Goal: Book appointment/travel/reservation

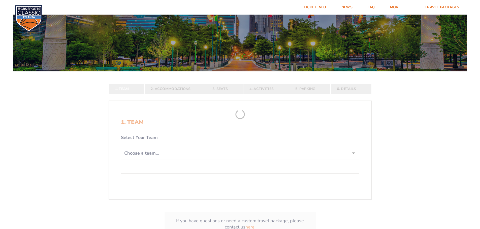
scroll to position [50, 0]
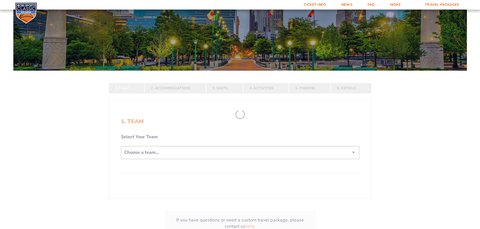
click at [162, 156] on select "Choose a team... [US_STATE] Wildcats [US_STATE] State Buckeyes [US_STATE] Tar H…" at bounding box center [240, 152] width 238 height 13
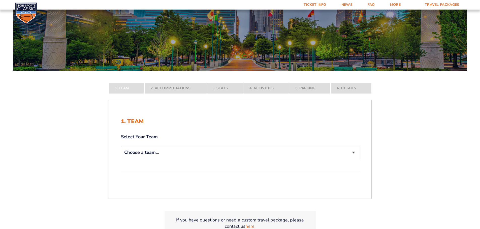
select select "12956"
click at [121, 159] on select "Choose a team... [US_STATE] Wildcats [US_STATE] State Buckeyes [US_STATE] Tar H…" at bounding box center [240, 152] width 238 height 13
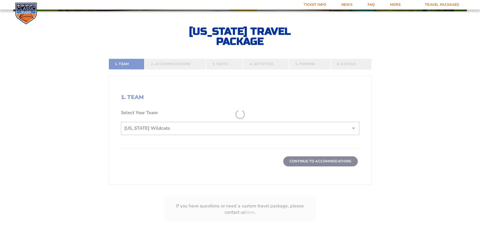
scroll to position [126, 0]
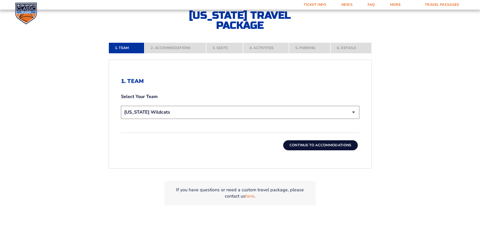
click at [320, 147] on button "Continue To Accommodations" at bounding box center [320, 146] width 75 height 10
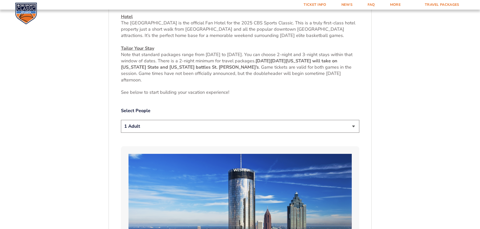
scroll to position [285, 0]
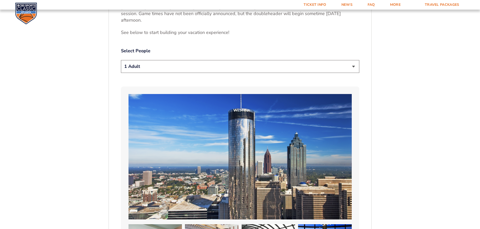
click at [186, 60] on select "1 Adult 2 Adults 3 Adults 4 Adults 2 Adults + 1 Child 2 Adults + 2 Children 2 A…" at bounding box center [240, 66] width 238 height 13
select select "2 Adults"
click at [121, 60] on select "1 Adult 2 Adults 3 Adults 4 Adults 2 Adults + 1 Child 2 Adults + 2 Children 2 A…" at bounding box center [240, 66] width 238 height 13
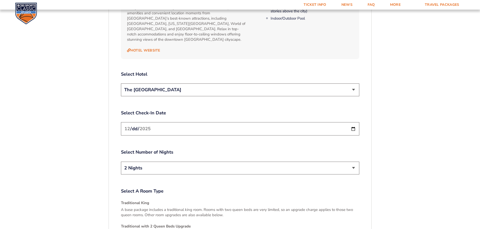
scroll to position [587, 0]
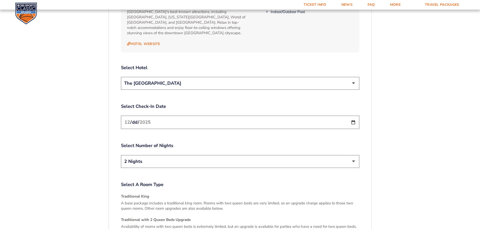
click at [353, 117] on input "[DATE]" at bounding box center [240, 122] width 238 height 13
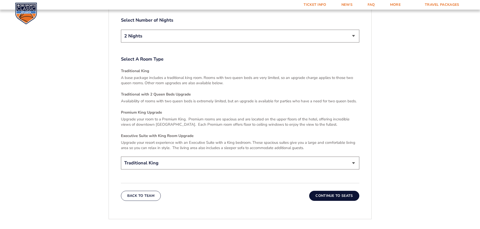
scroll to position [713, 0]
click at [337, 191] on button "Continue To Seats" at bounding box center [334, 196] width 50 height 10
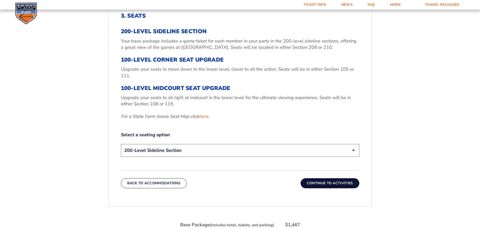
scroll to position [184, 0]
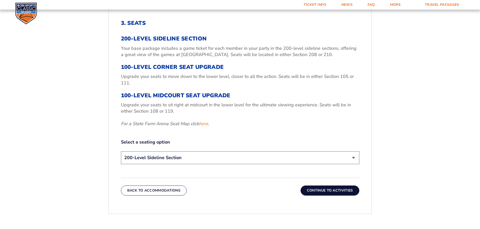
click at [334, 195] on button "Continue To Activities" at bounding box center [330, 191] width 59 height 10
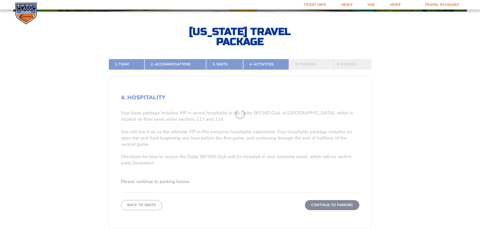
scroll to position [109, 0]
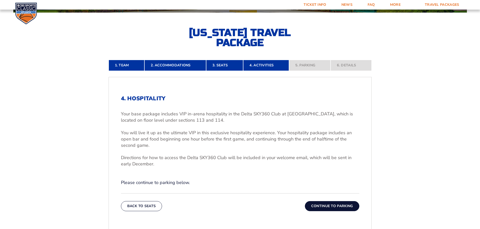
click at [326, 200] on div "Back To Seats Continue To Parking" at bounding box center [240, 203] width 238 height 18
click at [326, 205] on button "Continue To Parking" at bounding box center [332, 207] width 54 height 10
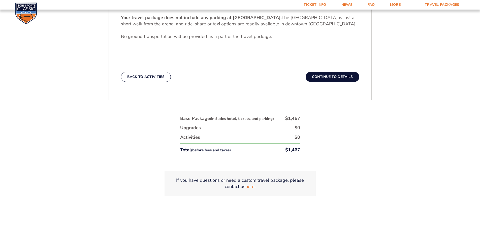
scroll to position [209, 0]
